Goal: Task Accomplishment & Management: Manage account settings

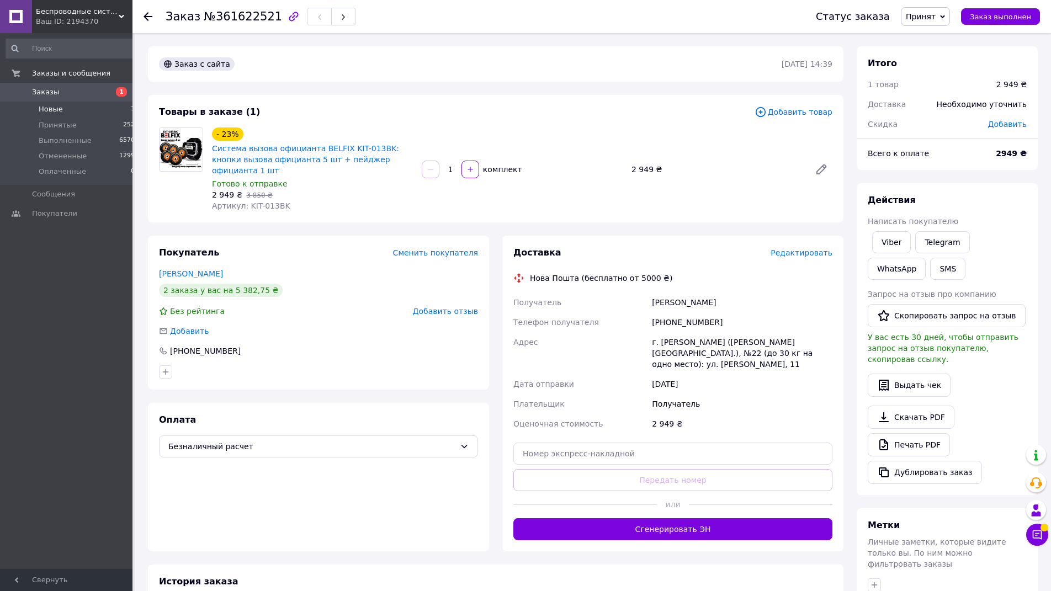
click at [44, 108] on span "Новые" at bounding box center [51, 109] width 24 height 10
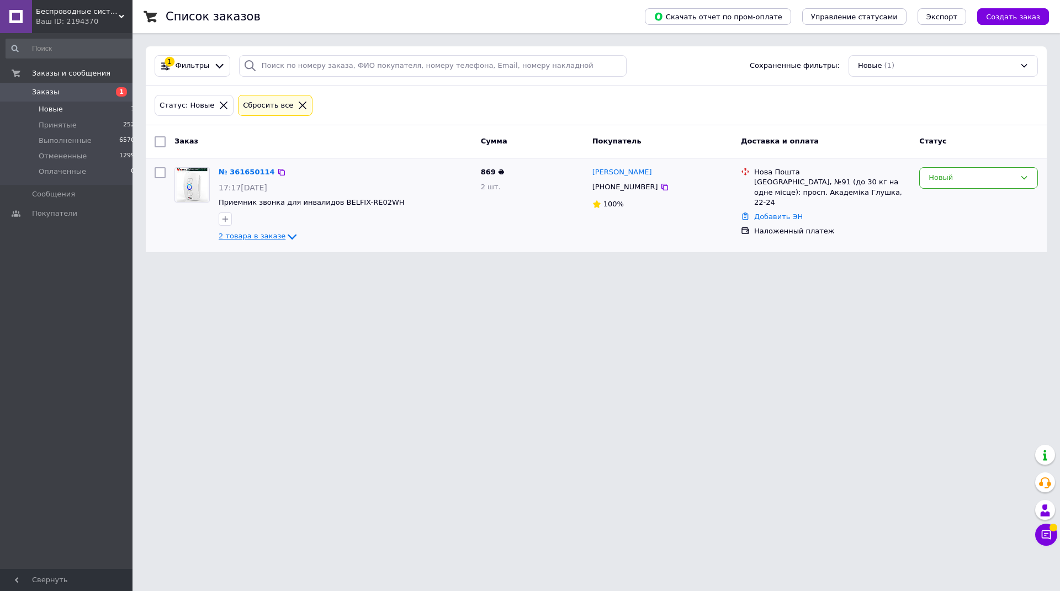
click at [289, 238] on icon at bounding box center [291, 236] width 13 height 13
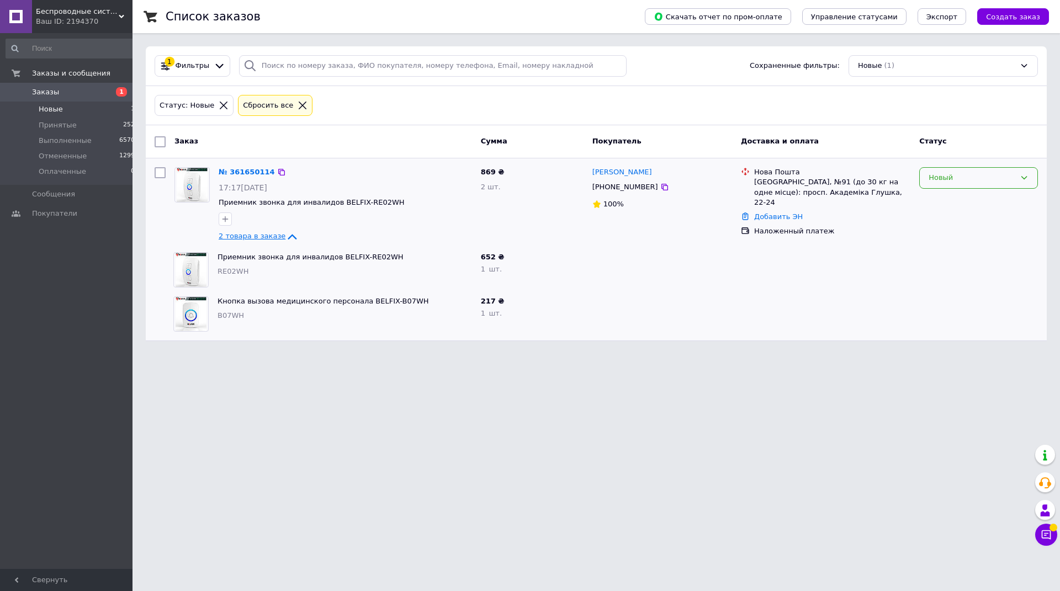
click at [977, 176] on div "Новый" at bounding box center [971, 178] width 87 height 12
click at [974, 199] on li "Принят" at bounding box center [978, 201] width 118 height 20
click at [233, 172] on link "№ 361650114" at bounding box center [244, 172] width 51 height 8
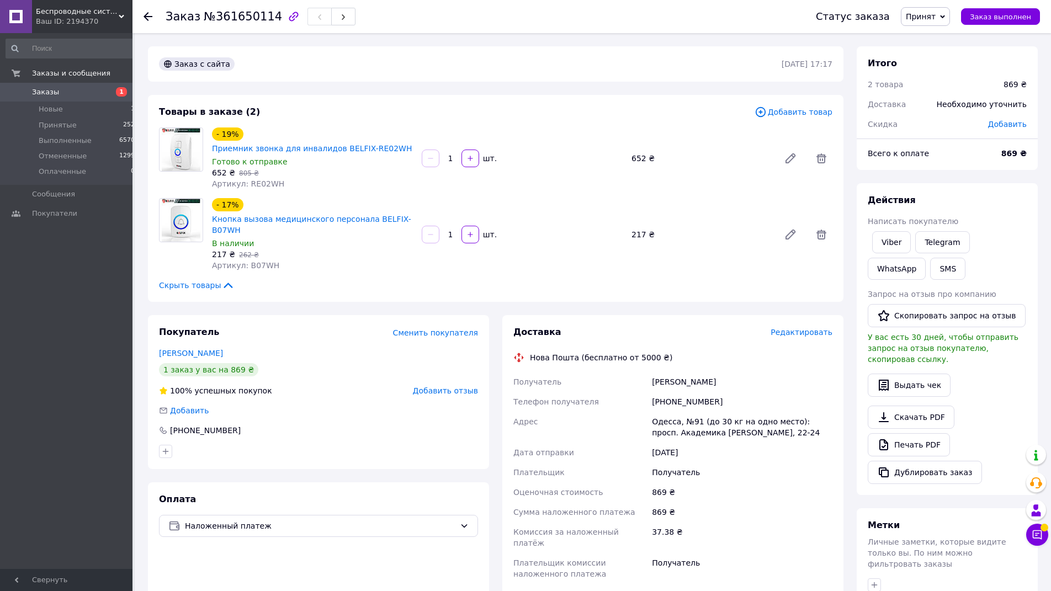
click at [361, 571] on div "Оплата Наложенный платеж" at bounding box center [318, 591] width 341 height 219
drag, startPoint x: 715, startPoint y: 387, endPoint x: 664, endPoint y: 389, distance: 50.8
click at [640, 389] on div "Получатель [PERSON_NAME] Телефон получателя [PHONE_NUMBER] Адрес Одесса, №91 (д…" at bounding box center [672, 478] width 323 height 212
copy div "Телефон получателя [PHONE_NUMBER]"
click at [668, 372] on div "[PERSON_NAME]" at bounding box center [742, 382] width 185 height 20
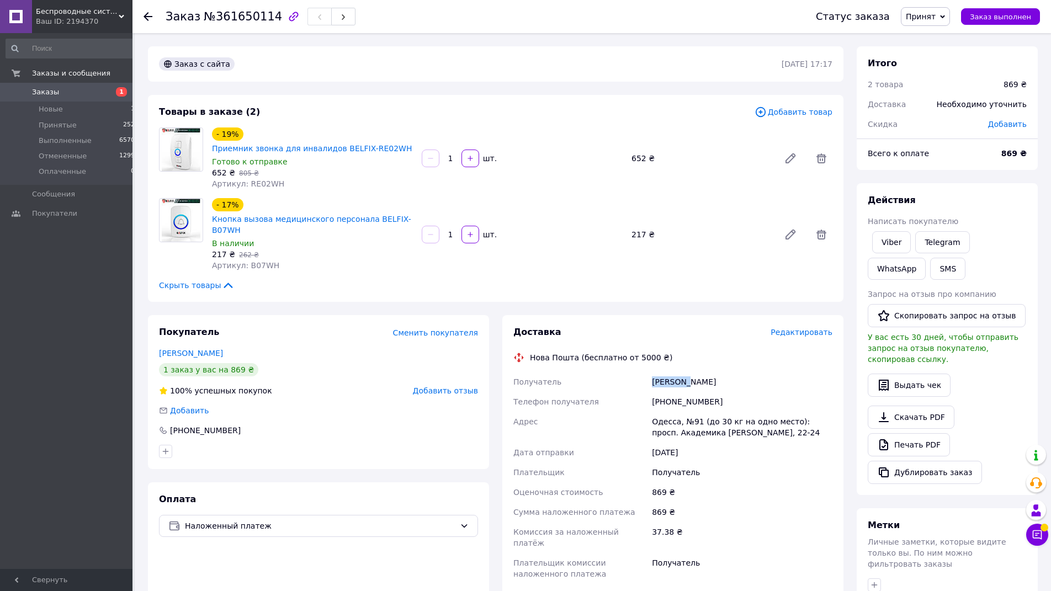
click at [668, 372] on div "[PERSON_NAME]" at bounding box center [742, 382] width 185 height 20
copy div "Умярова"
click at [694, 372] on div "[PERSON_NAME]" at bounding box center [742, 382] width 185 height 20
copy div "[PERSON_NAME]"
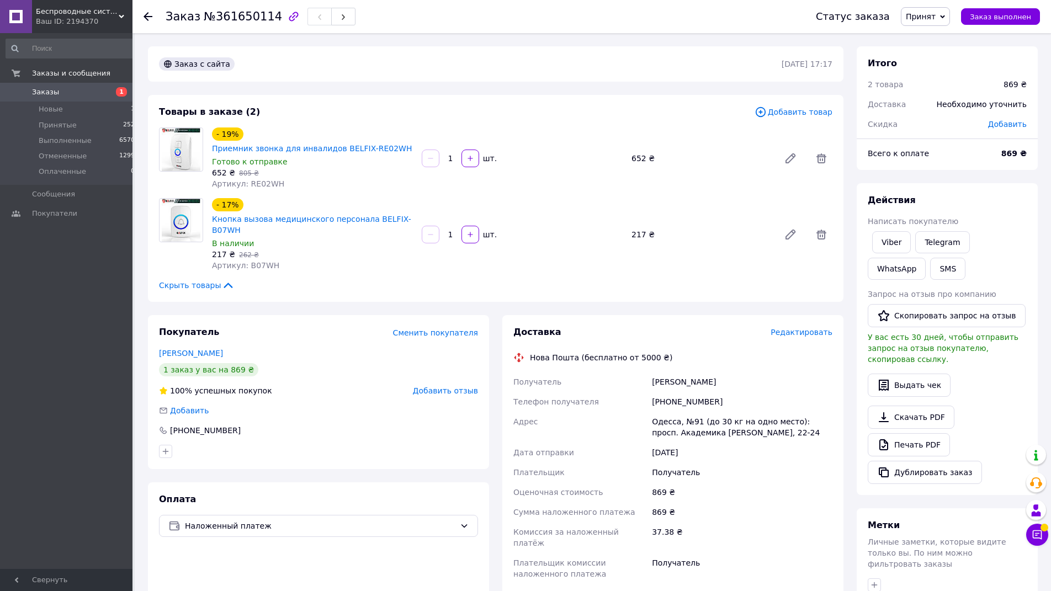
click at [661, 412] on div "Одесса, №91 (до 30 кг на одно место): просп. Академика [PERSON_NAME], 22-24" at bounding box center [742, 427] width 185 height 31
click at [662, 412] on div "Одесса, №91 (до 30 кг на одно место): просп. Академика [PERSON_NAME], 22-24" at bounding box center [742, 427] width 185 height 31
drag, startPoint x: 662, startPoint y: 410, endPoint x: 673, endPoint y: 409, distance: 11.1
copy div "[GEOGRAPHIC_DATA]"
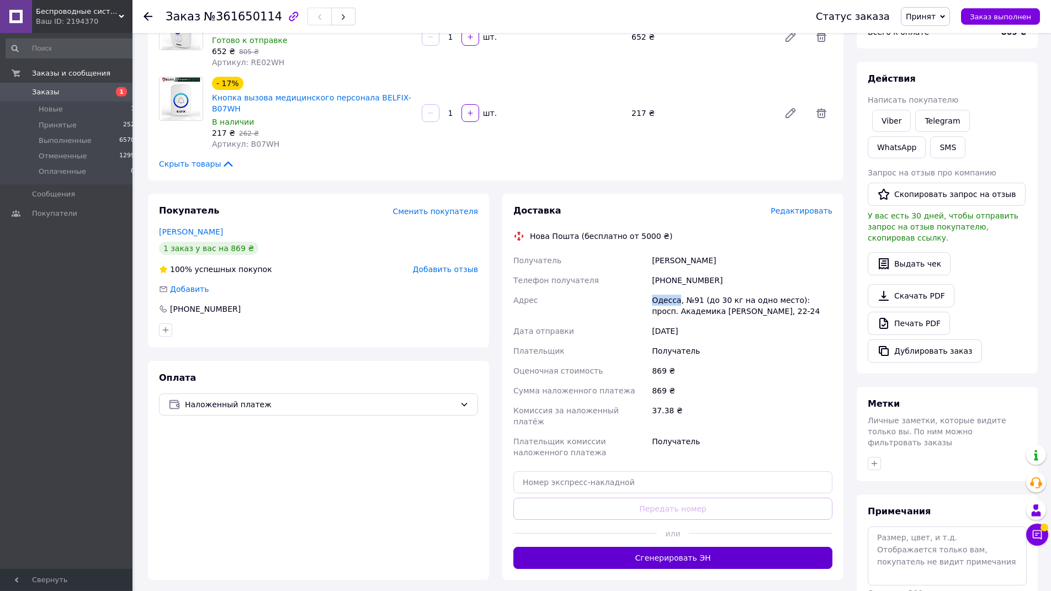
scroll to position [169, 0]
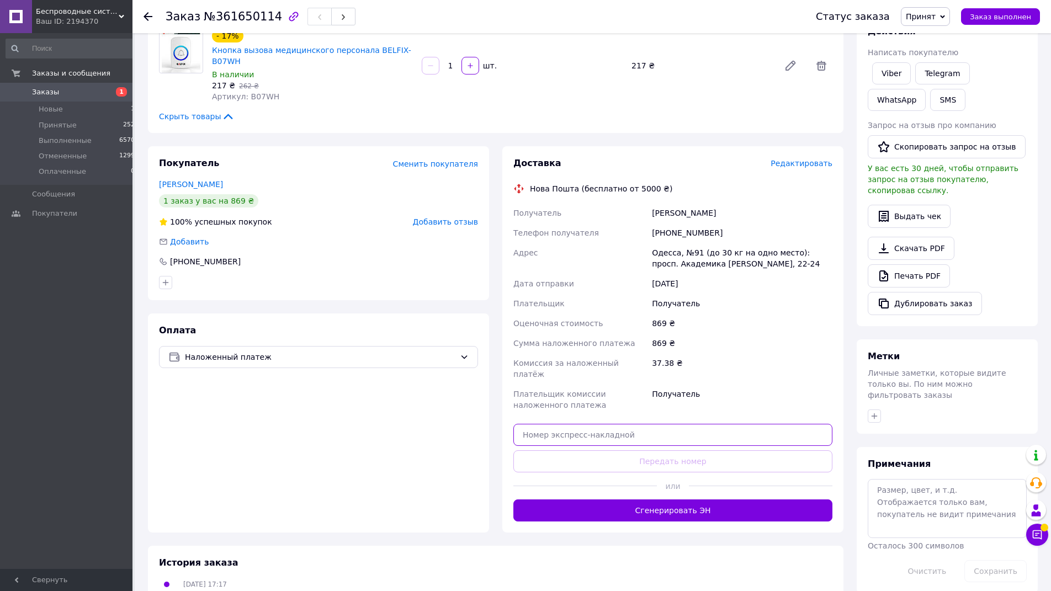
click at [591, 424] on input "text" at bounding box center [672, 435] width 319 height 22
paste input "20451247420912"
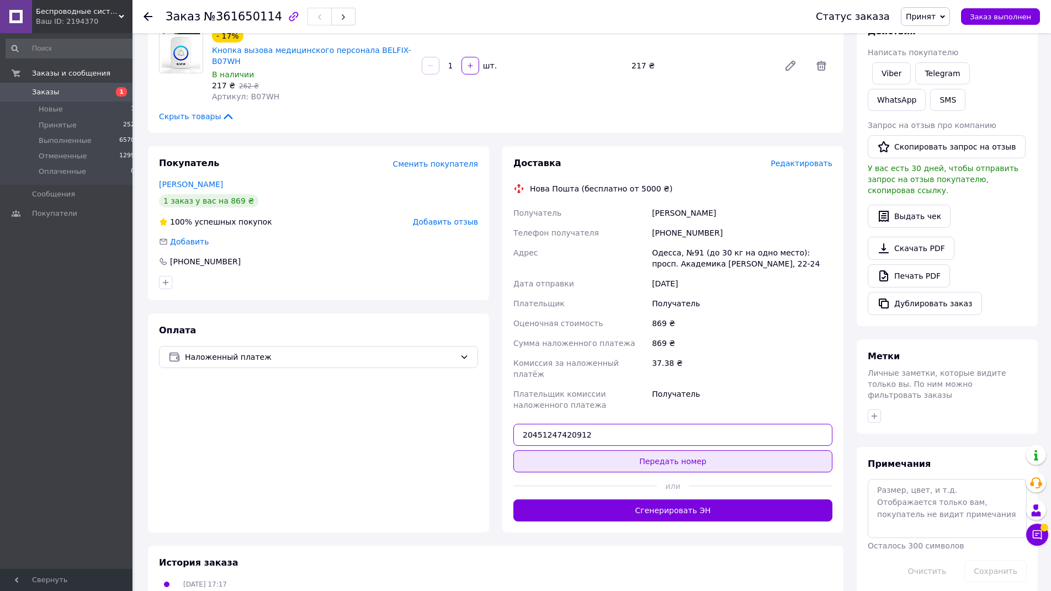
type input "20451247420912"
click at [644, 450] on button "Передать номер" at bounding box center [672, 461] width 319 height 22
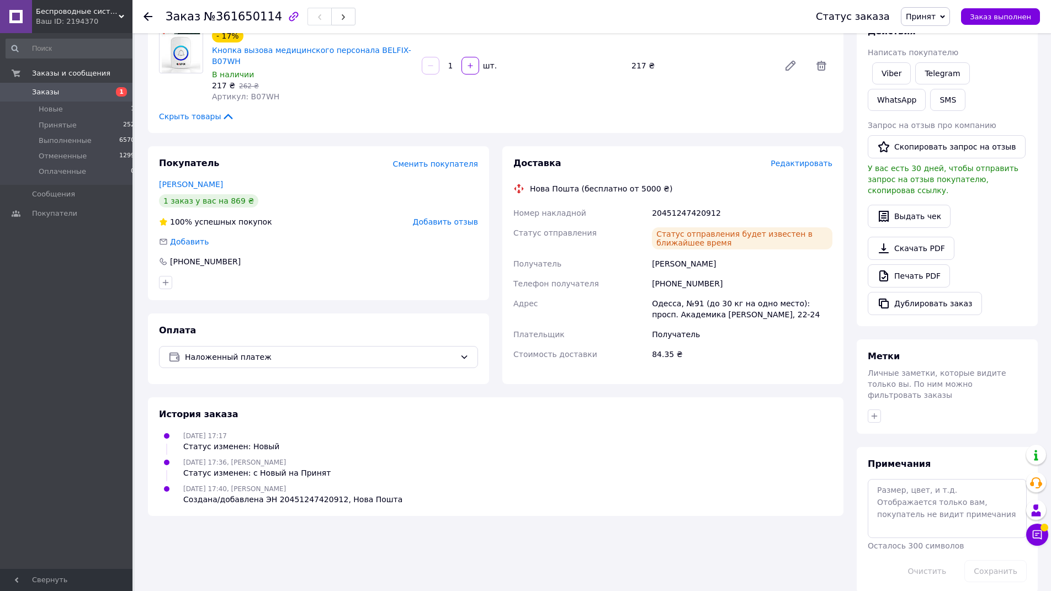
click at [217, 15] on span "№361650114" at bounding box center [243, 16] width 78 height 13
drag, startPoint x: 217, startPoint y: 15, endPoint x: 224, endPoint y: 16, distance: 6.6
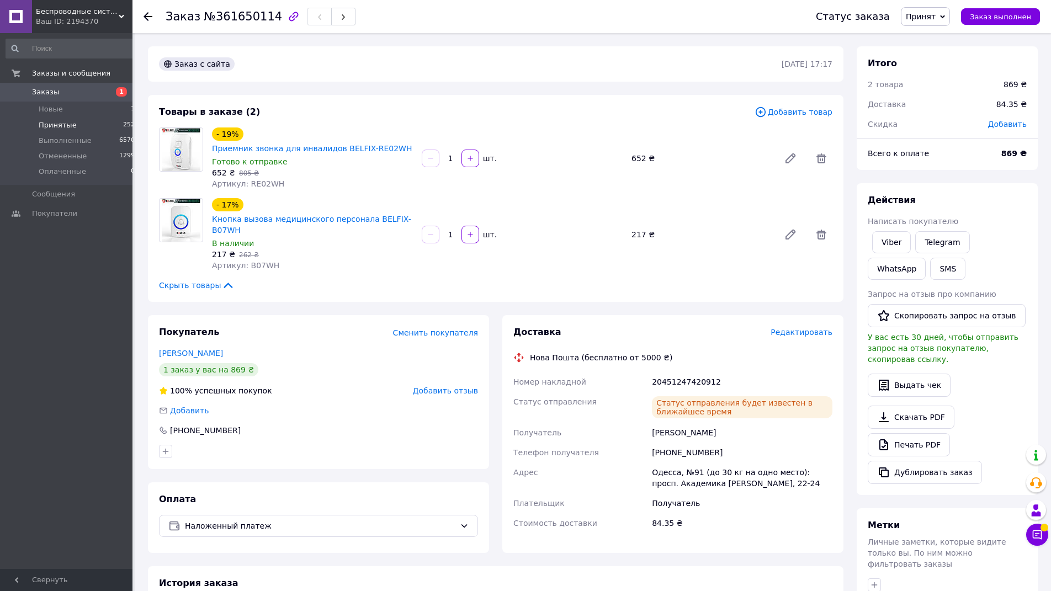
click at [52, 126] on span "Принятые" at bounding box center [58, 125] width 38 height 10
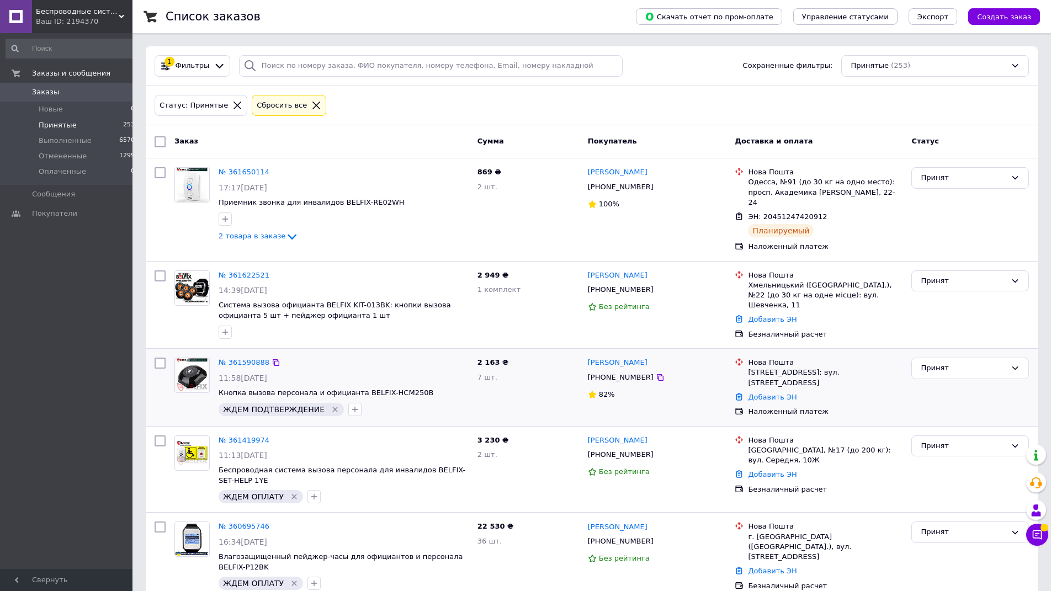
scroll to position [56, 0]
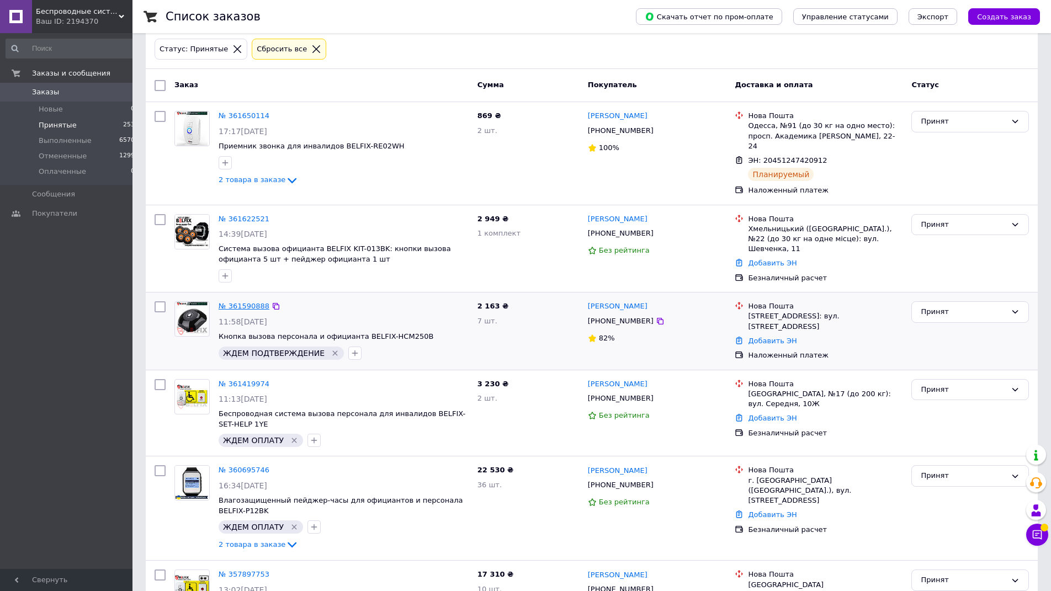
click at [241, 302] on link "№ 361590888" at bounding box center [244, 306] width 51 height 8
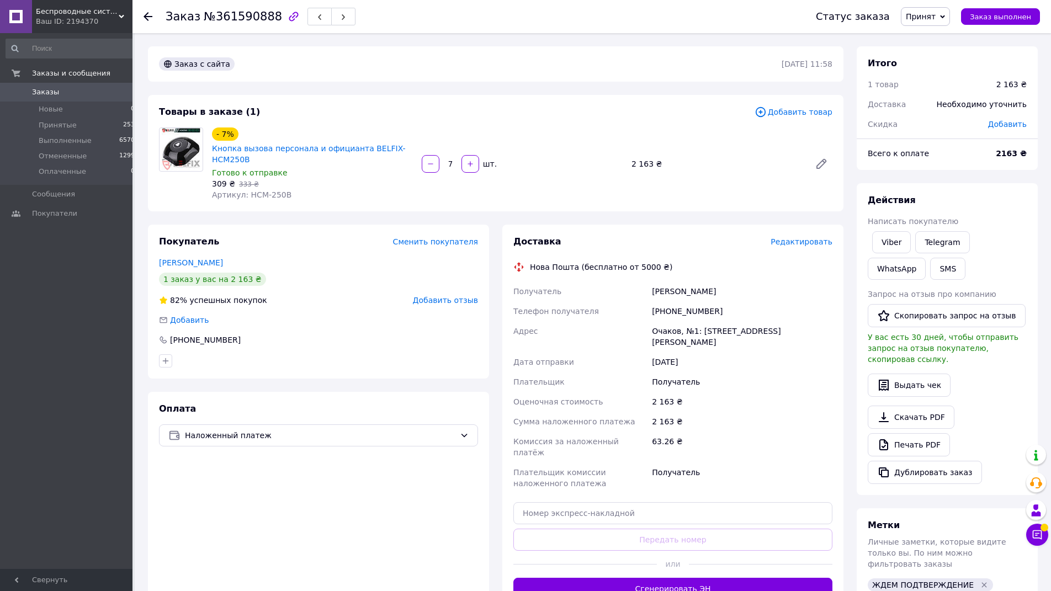
click at [148, 15] on icon at bounding box center [147, 16] width 9 height 9
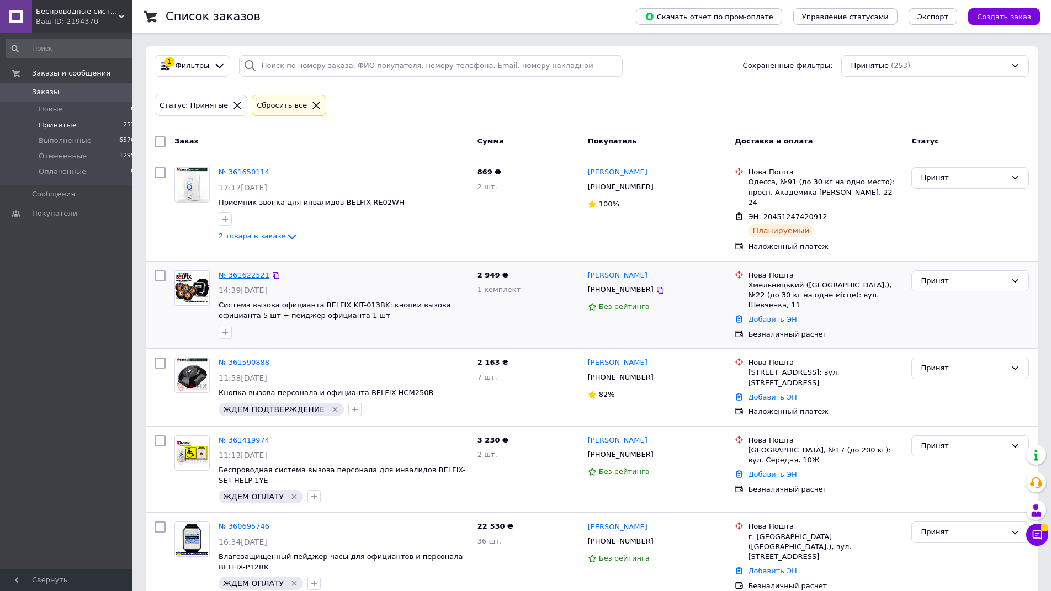
click at [238, 271] on link "№ 361622521" at bounding box center [244, 275] width 51 height 8
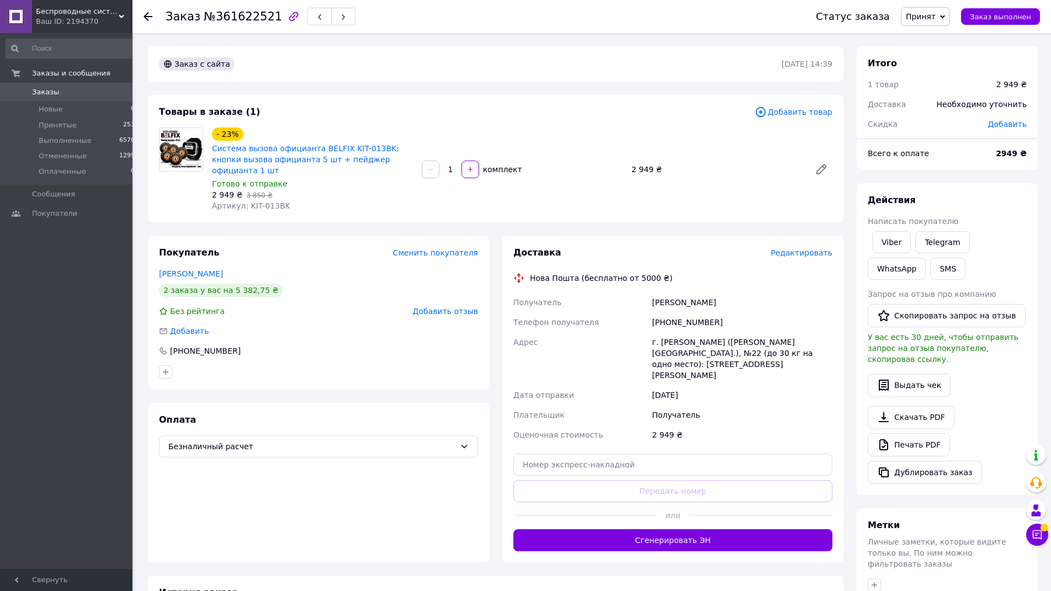
click at [234, 19] on span "№361622521" at bounding box center [243, 16] width 78 height 13
